Goal: Connect with others: Connect with others

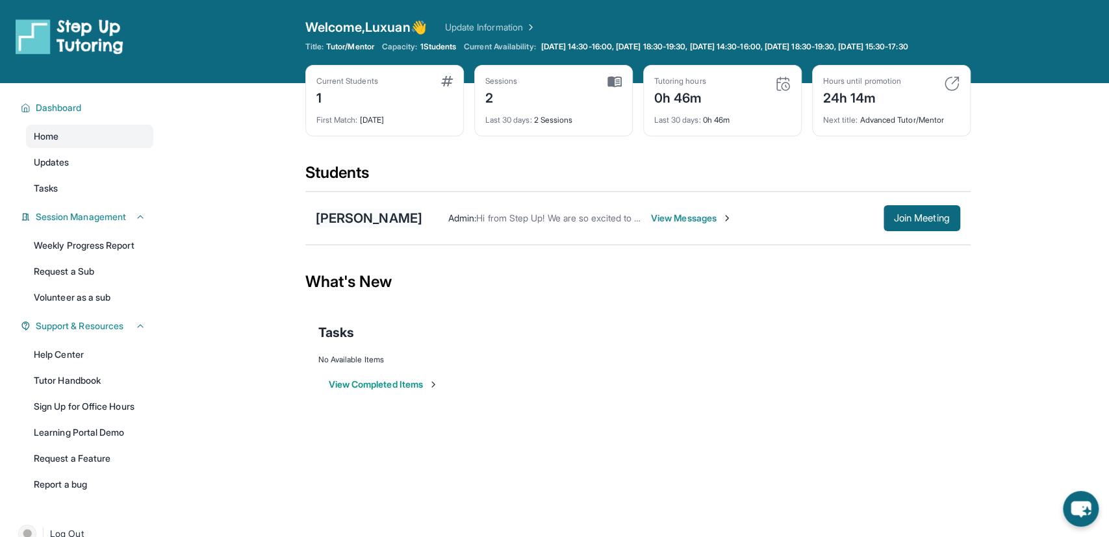
click at [396, 227] on div "[PERSON_NAME]" at bounding box center [369, 218] width 107 height 18
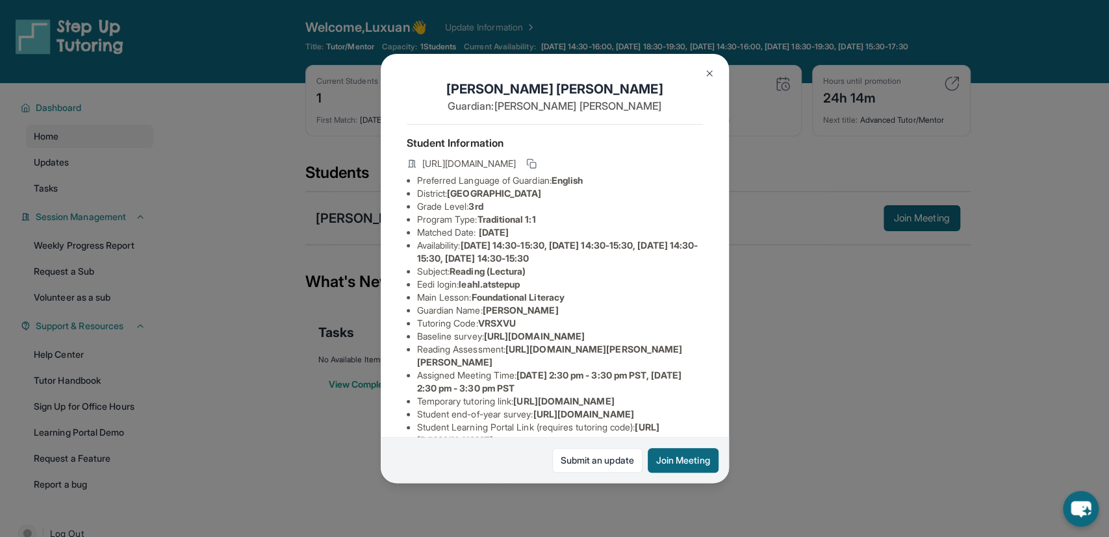
click at [363, 152] on div "[PERSON_NAME] Guardian: [PERSON_NAME] Student Information [URL][DOMAIN_NAME] Pr…" at bounding box center [554, 268] width 1109 height 537
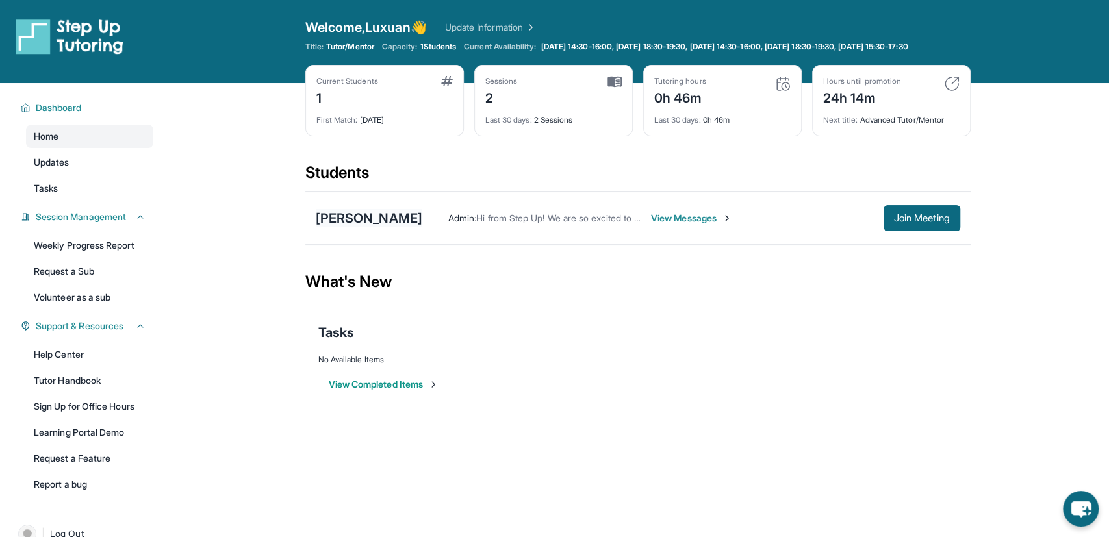
click at [371, 222] on div "[PERSON_NAME]" at bounding box center [369, 218] width 107 height 18
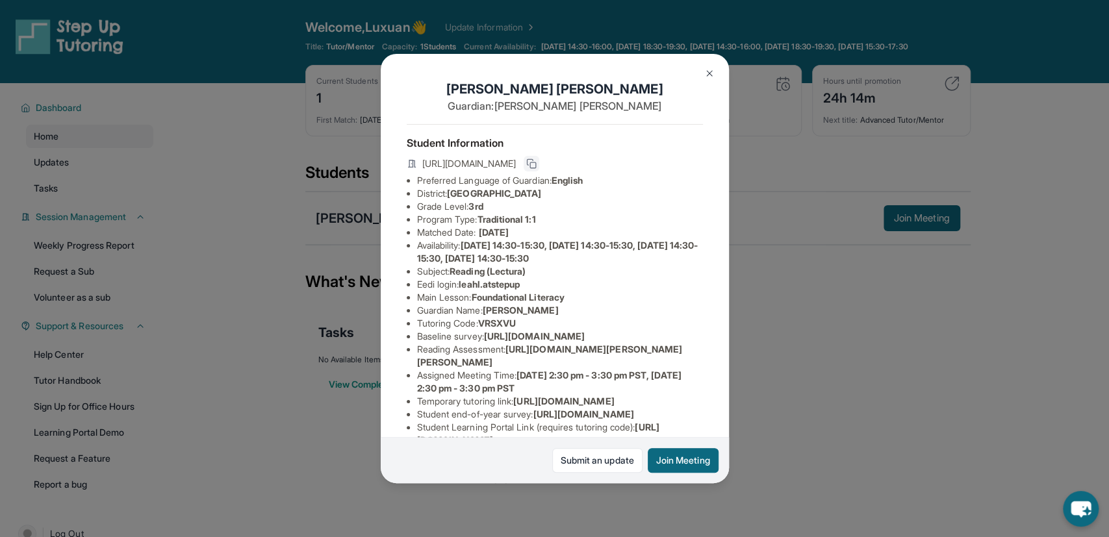
click at [533, 162] on icon at bounding box center [530, 162] width 6 height 6
click at [712, 76] on img at bounding box center [709, 73] width 10 height 10
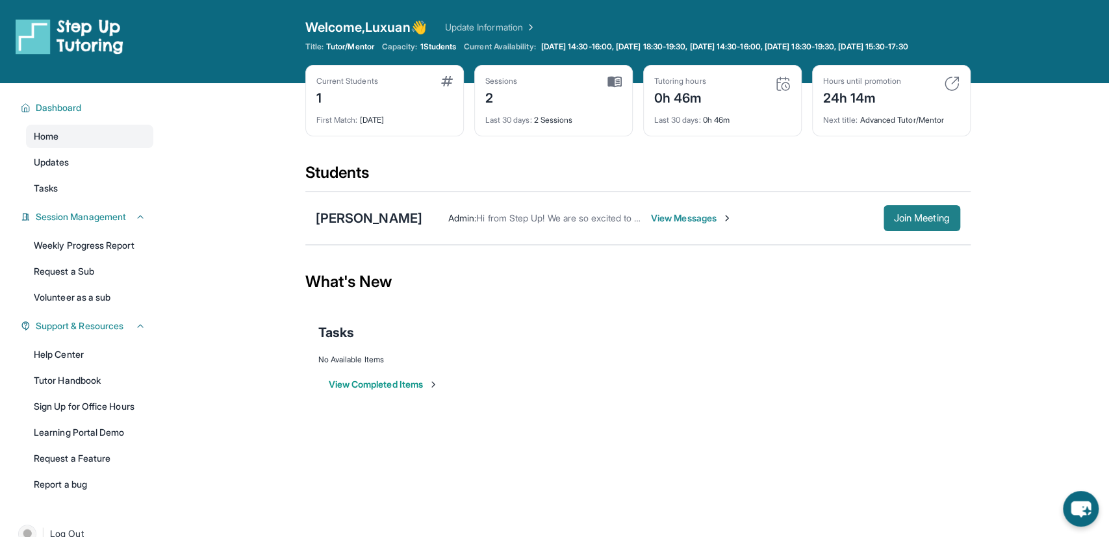
click at [910, 222] on span "Join Meeting" at bounding box center [922, 218] width 56 height 8
click at [611, 224] on span "View Messages" at bounding box center [581, 218] width 81 height 13
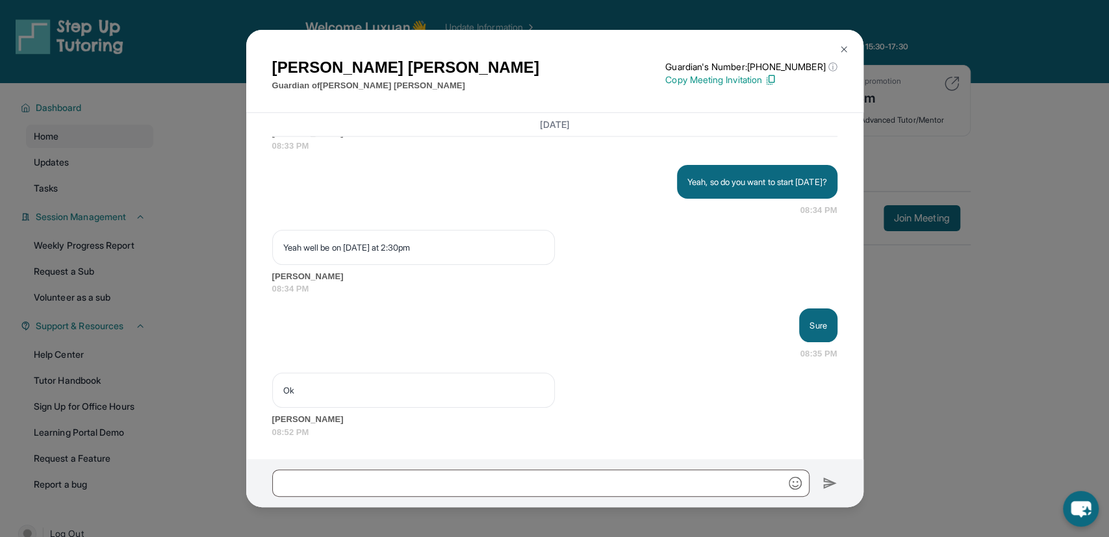
scroll to position [1899, 0]
click at [884, 130] on div "[PERSON_NAME] Guardian of [PERSON_NAME] Guardian's Number: [PHONE_NUMBER] ⓘ Thi…" at bounding box center [554, 268] width 1109 height 537
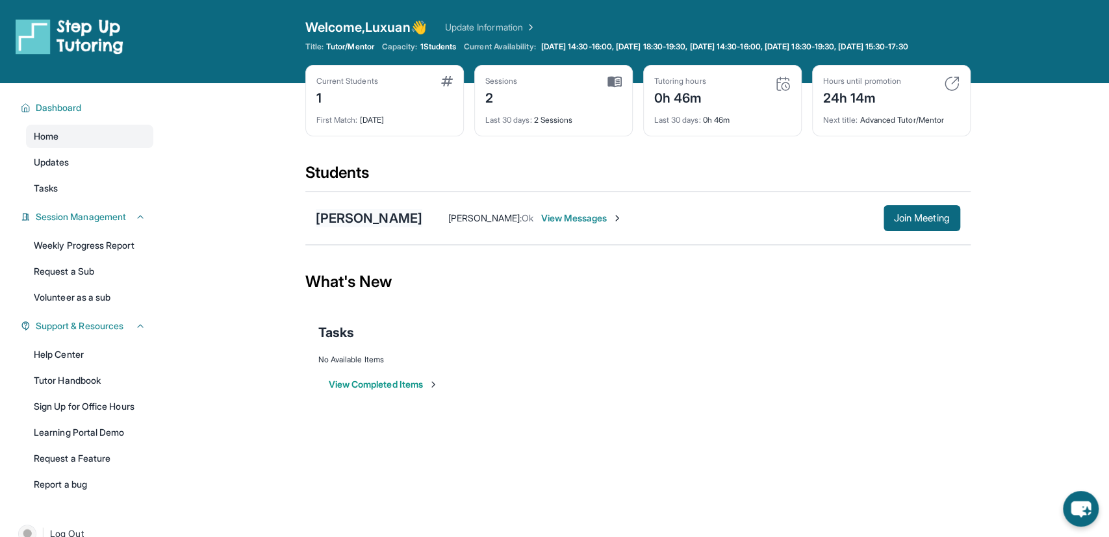
click at [418, 224] on div "[PERSON_NAME]" at bounding box center [369, 218] width 107 height 18
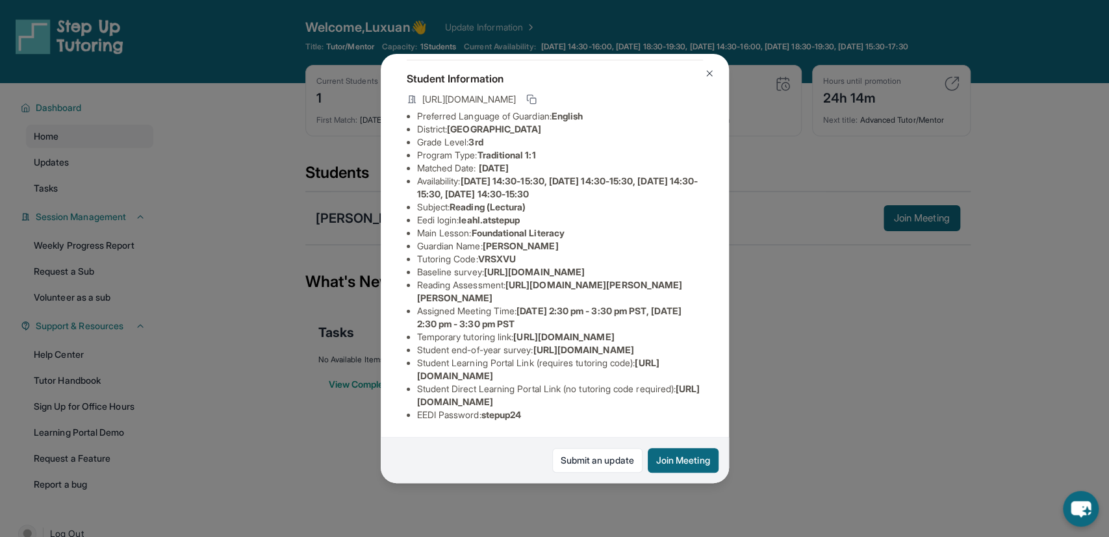
scroll to position [172, 0]
click at [704, 73] on img at bounding box center [709, 73] width 10 height 10
